Goal: Task Accomplishment & Management: Use online tool/utility

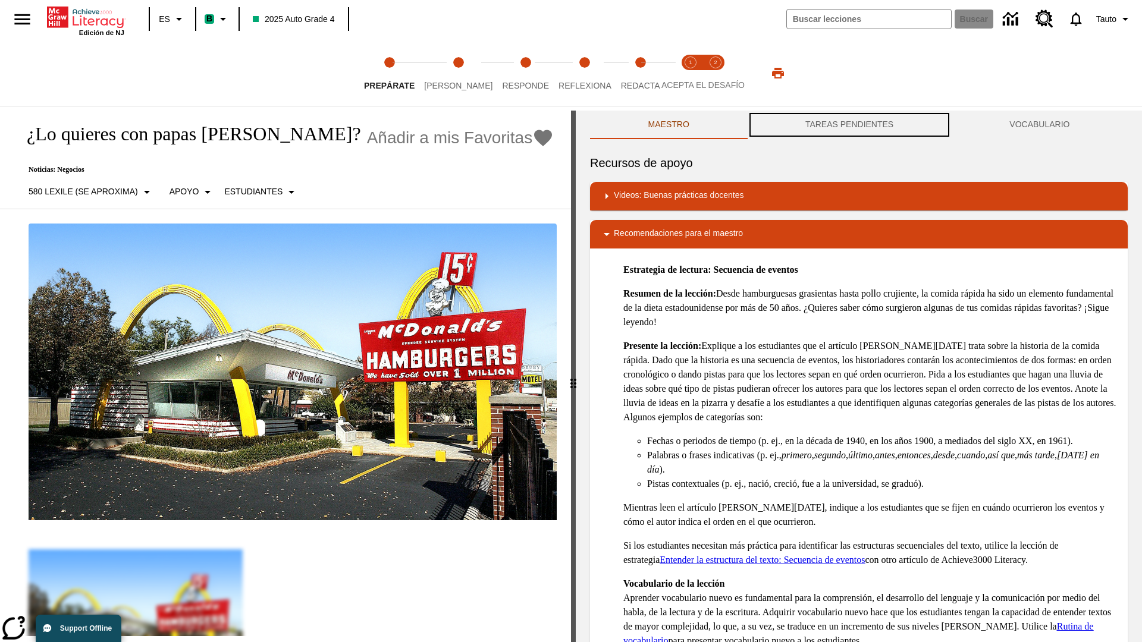
click at [849, 125] on button "TAREAS PENDIENTES" at bounding box center [849, 125] width 204 height 29
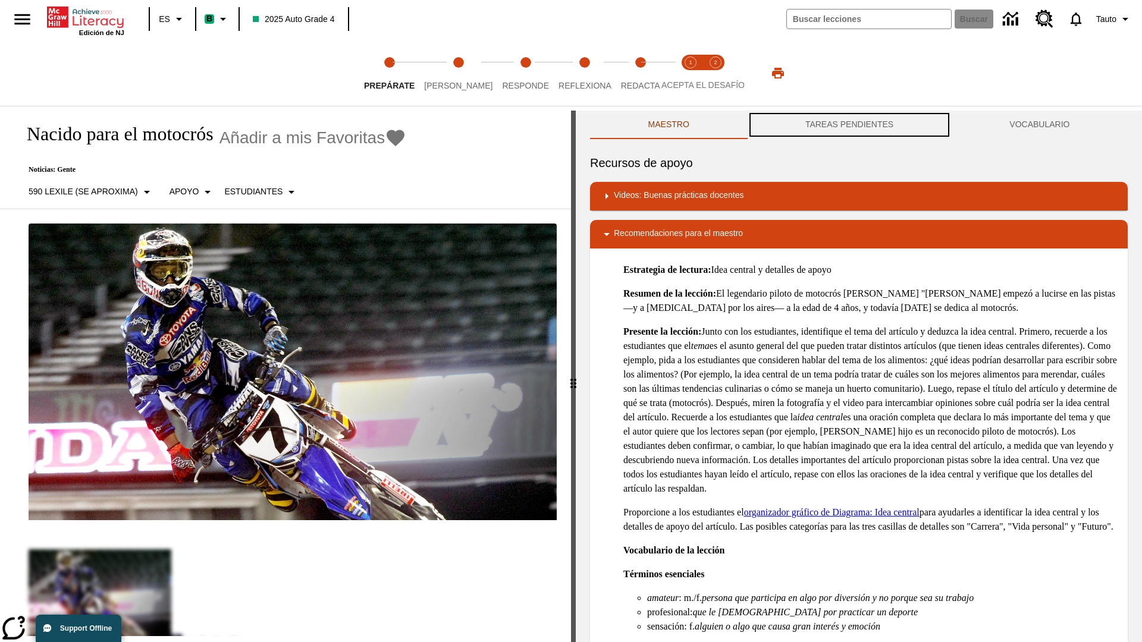
click at [849, 125] on button "TAREAS PENDIENTES" at bounding box center [849, 125] width 204 height 29
